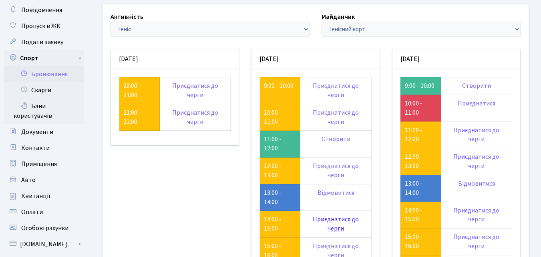
scroll to position [80, 0]
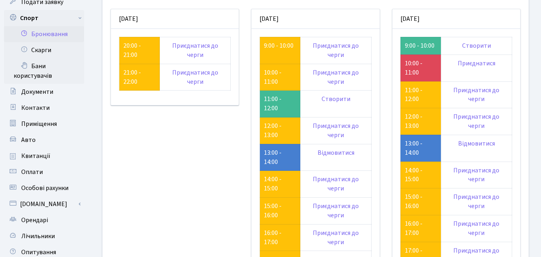
click at [215, 187] on div "неділя 10.08 20:00 - 21:00 Приєднатися до черги" at bounding box center [174, 209] width 141 height 400
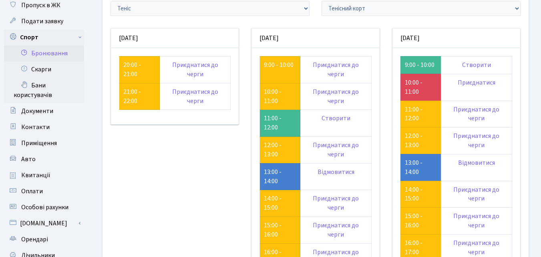
scroll to position [0, 0]
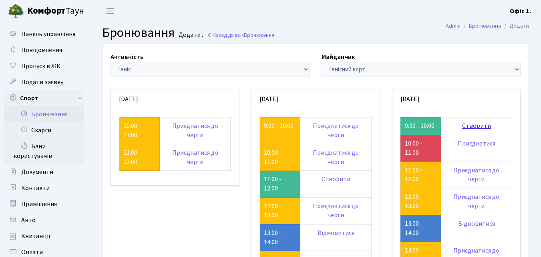
click at [475, 128] on link "Створити" at bounding box center [476, 125] width 29 height 9
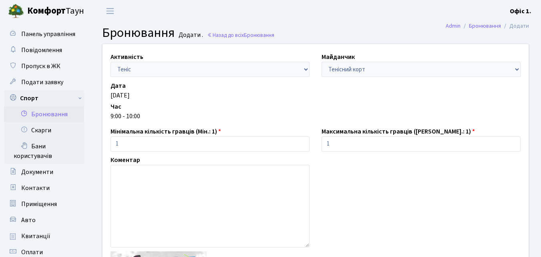
scroll to position [80, 0]
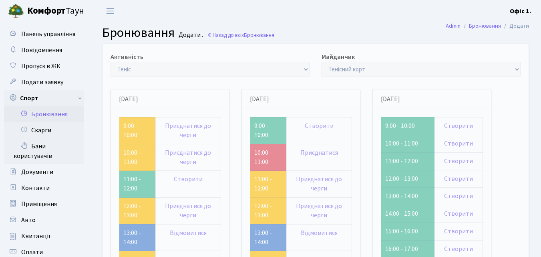
scroll to position [80, 0]
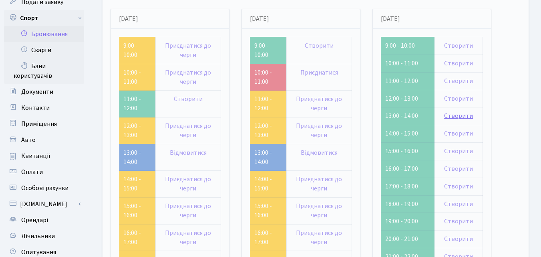
click at [456, 114] on link "Створити" at bounding box center [458, 115] width 29 height 9
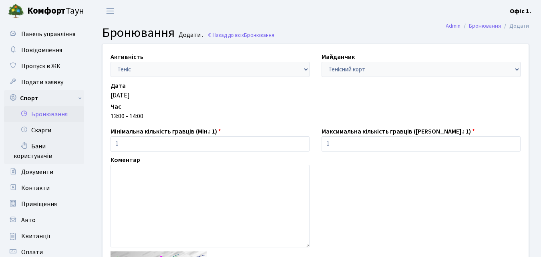
scroll to position [40, 0]
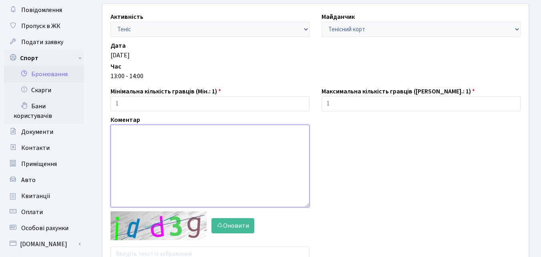
click at [138, 144] on textarea at bounding box center [209, 165] width 199 height 82
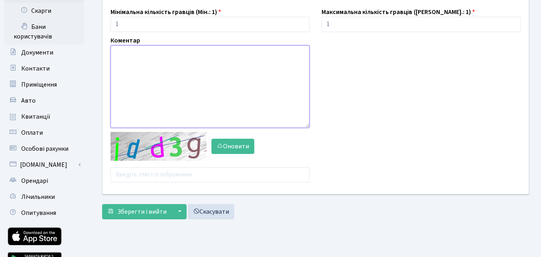
scroll to position [120, 0]
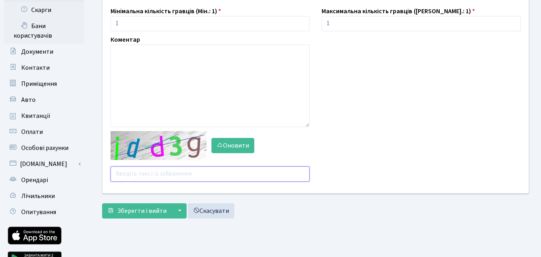
click at [171, 175] on input "text" at bounding box center [209, 173] width 199 height 15
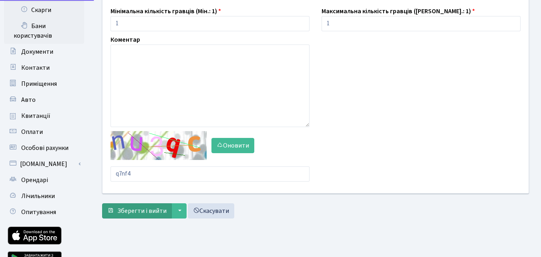
click at [127, 206] on div "Активність - Баскетбол Волейбол Йога Катання на роликах Настільний теніс Теніс …" at bounding box center [315, 73] width 439 height 299
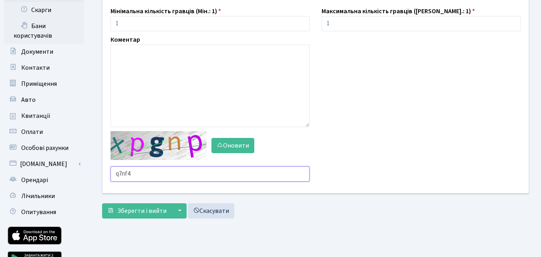
click at [153, 177] on input "q7nf4" at bounding box center [209, 173] width 199 height 15
drag, startPoint x: 159, startPoint y: 175, endPoint x: 98, endPoint y: 173, distance: 60.9
click at [98, 173] on div "Активність - Баскетбол Волейбол Йога Катання на роликах Настільний теніс Теніс …" at bounding box center [315, 58] width 438 height 269
type input "jymug"
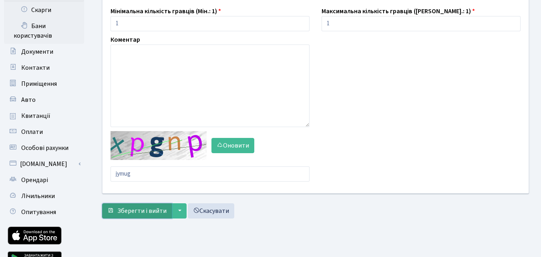
click at [148, 207] on span "Зберегти і вийти" at bounding box center [141, 210] width 49 height 9
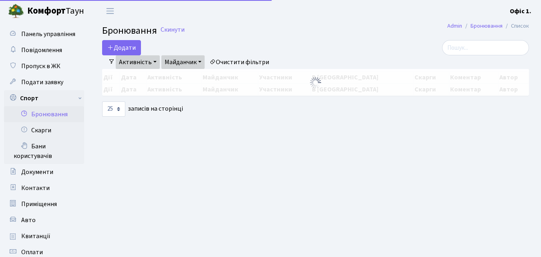
select select "25"
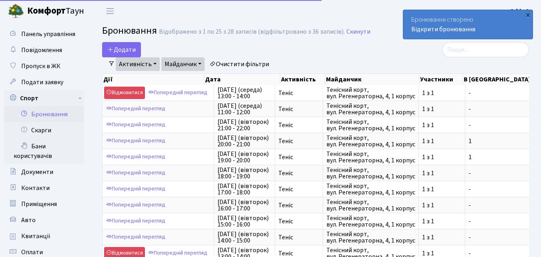
click at [528, 14] on div "×" at bounding box center [528, 15] width 8 height 8
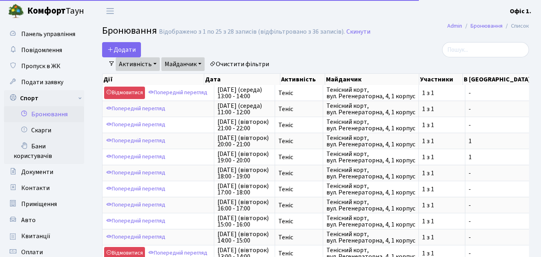
click at [140, 66] on link "Активність" at bounding box center [138, 64] width 44 height 14
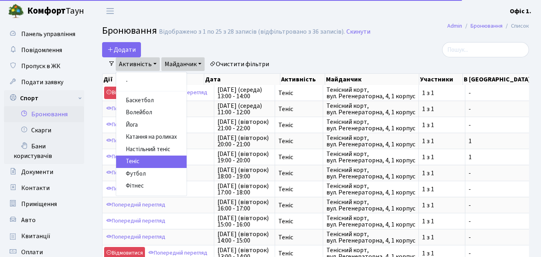
click at [137, 157] on link "Теніс" at bounding box center [151, 161] width 70 height 12
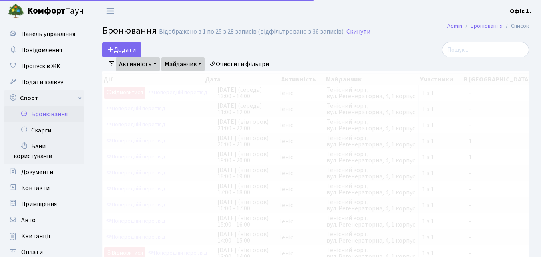
click at [193, 61] on link "Майданчик" at bounding box center [182, 64] width 43 height 14
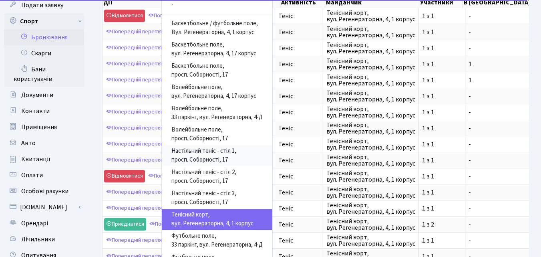
scroll to position [80, 0]
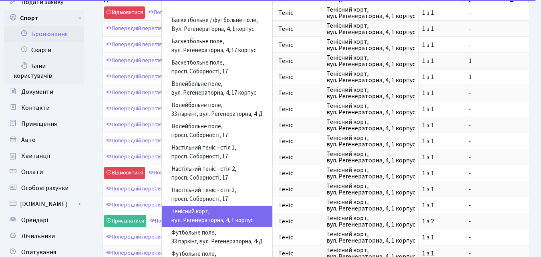
click at [199, 215] on link "Тенісний корт, вул. Регенераторна, 4, 1 корпус" at bounding box center [217, 215] width 110 height 21
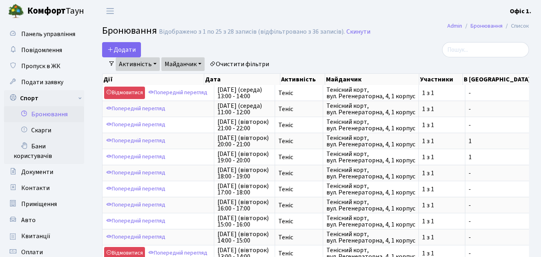
click at [150, 62] on link "Активність" at bounding box center [138, 64] width 44 height 14
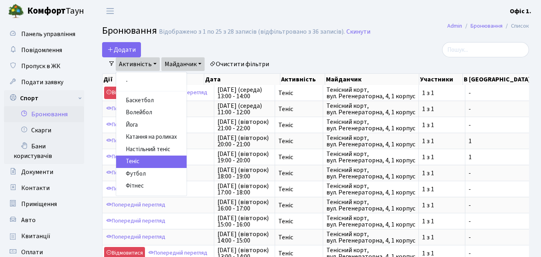
click at [150, 62] on link "Активність" at bounding box center [138, 64] width 44 height 14
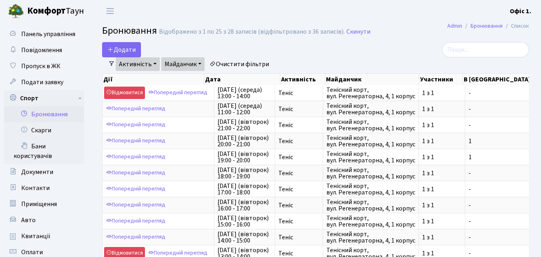
click at [109, 61] on span at bounding box center [111, 63] width 6 height 6
click at [114, 54] on button "Додати" at bounding box center [121, 49] width 39 height 15
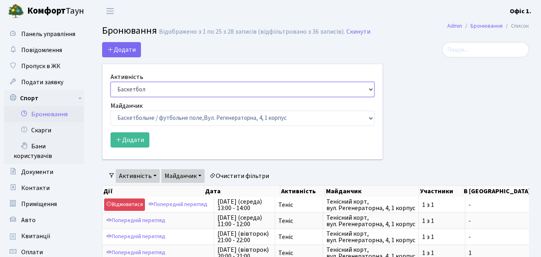
click at [153, 89] on select "Баскетбол Волейбол Йога Катання на роликах Настільний теніс Теніс Футбол Фітнес" at bounding box center [242, 89] width 264 height 15
select select "1"
click at [110, 82] on select "Баскетбол Волейбол Йога Катання на роликах Настільний теніс Теніс Футбол Фітнес" at bounding box center [242, 89] width 264 height 15
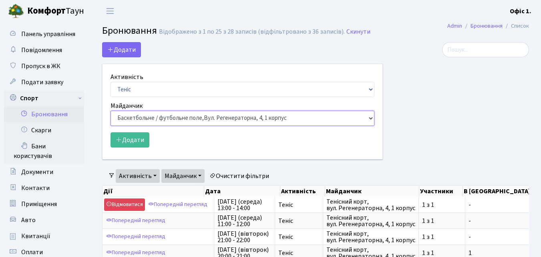
click at [153, 118] on select "Баскетбольне / футбольне поле, Вул. Регенераторна, 4, 1 корпус Баскетбольне пол…" at bounding box center [242, 117] width 264 height 15
select select "1"
click at [110, 110] on select "Баскетбольне / футбольне поле, Вул. Регенераторна, 4, 1 корпус Баскетбольне пол…" at bounding box center [242, 117] width 264 height 15
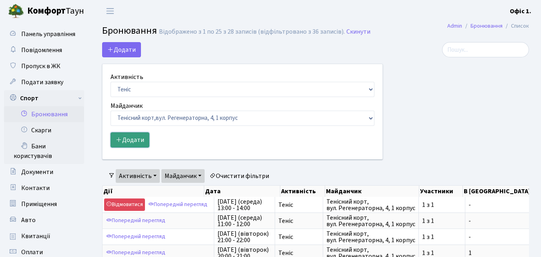
click at [136, 137] on button "Додати" at bounding box center [129, 139] width 39 height 15
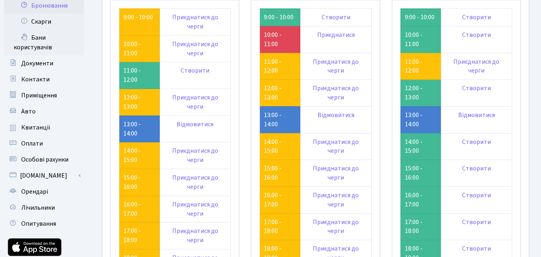
scroll to position [120, 0]
